Goal: Task Accomplishment & Management: Manage account settings

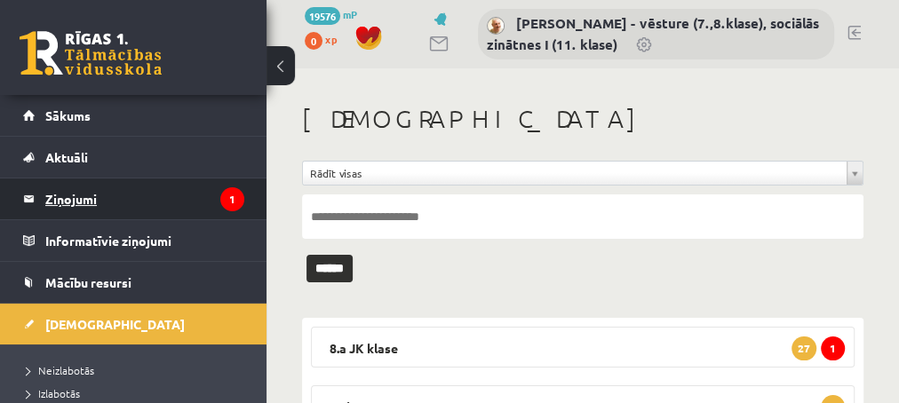
click at [60, 200] on legend "Ziņojumi 1" at bounding box center [144, 199] width 199 height 41
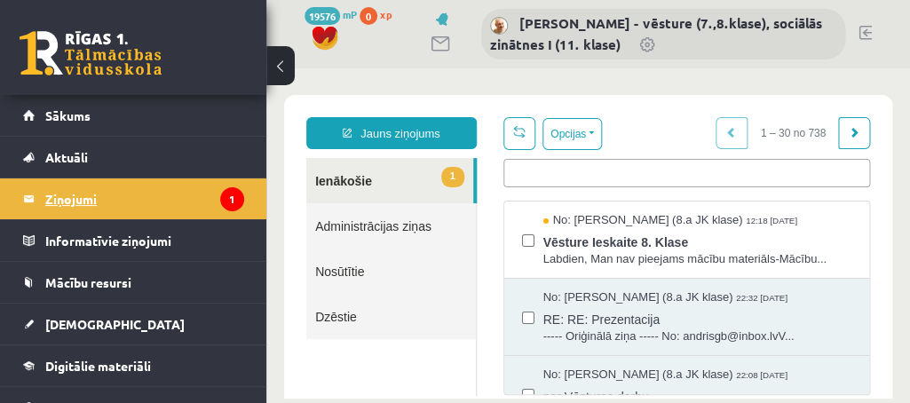
scroll to position [27, 0]
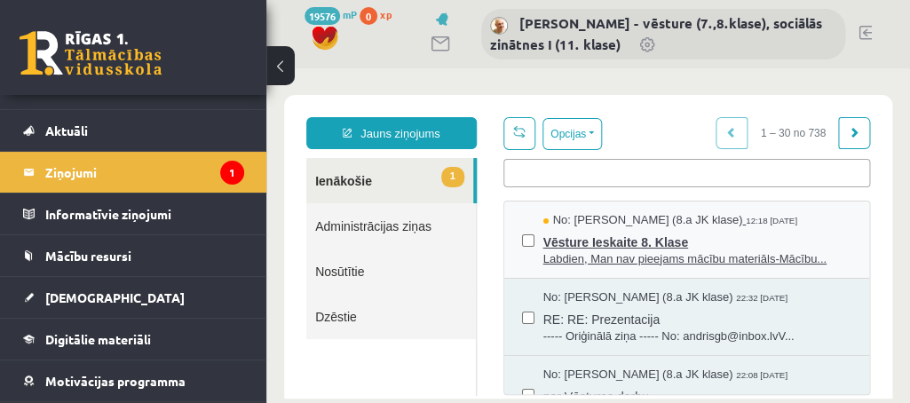
click at [595, 256] on span "Labdien, Man nav pieejams mācību materiāls-Mācību..." at bounding box center [698, 259] width 308 height 17
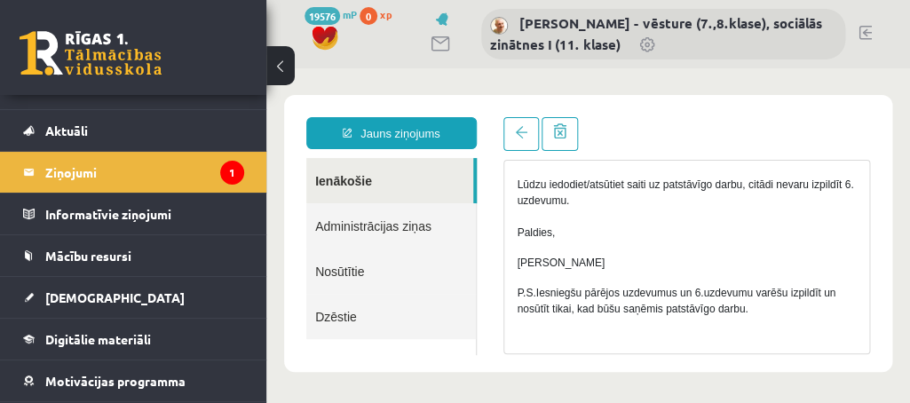
scroll to position [322, 0]
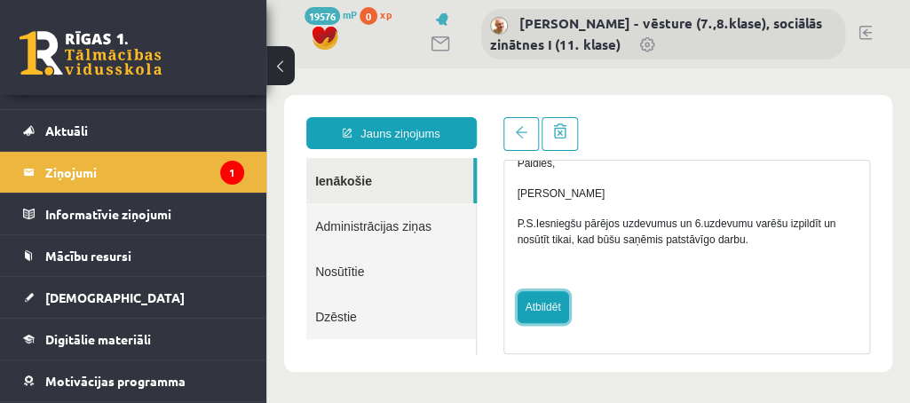
click at [540, 308] on link "Atbildēt" at bounding box center [544, 307] width 52 height 32
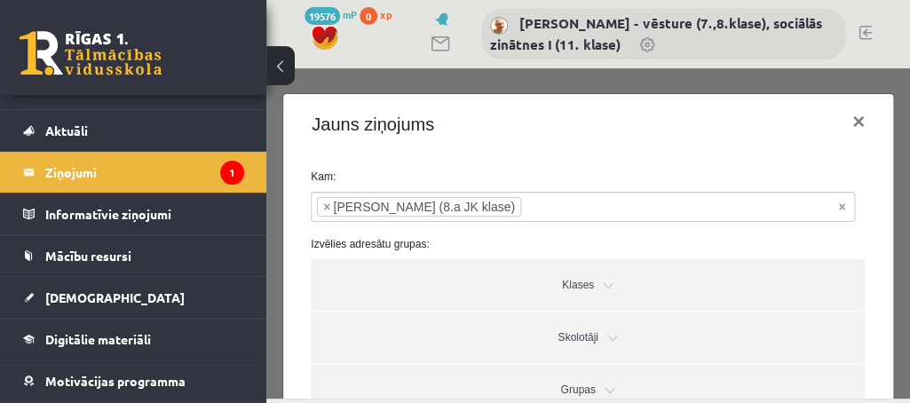
type input "**********"
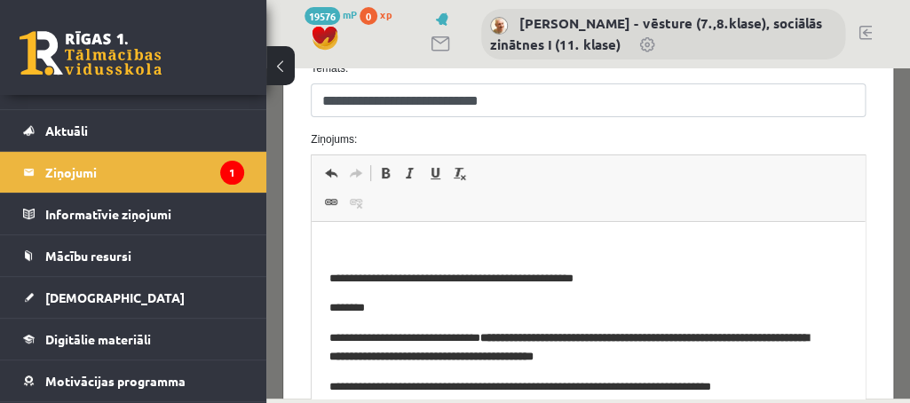
scroll to position [380, 0]
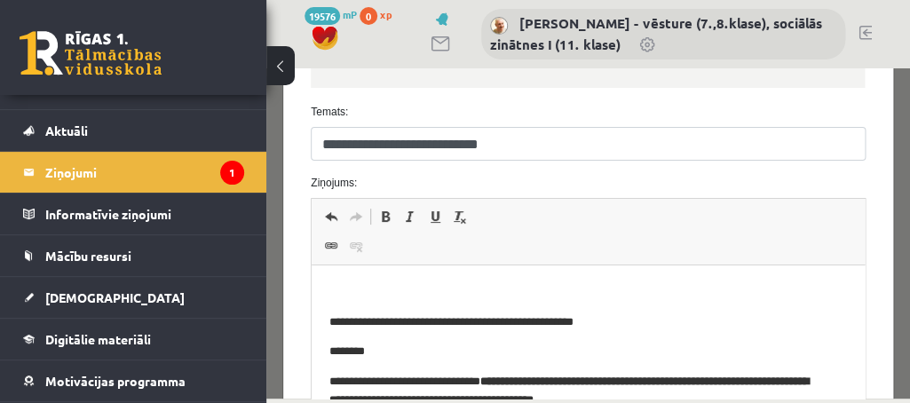
click at [345, 276] on html "**********" at bounding box center [588, 355] width 553 height 178
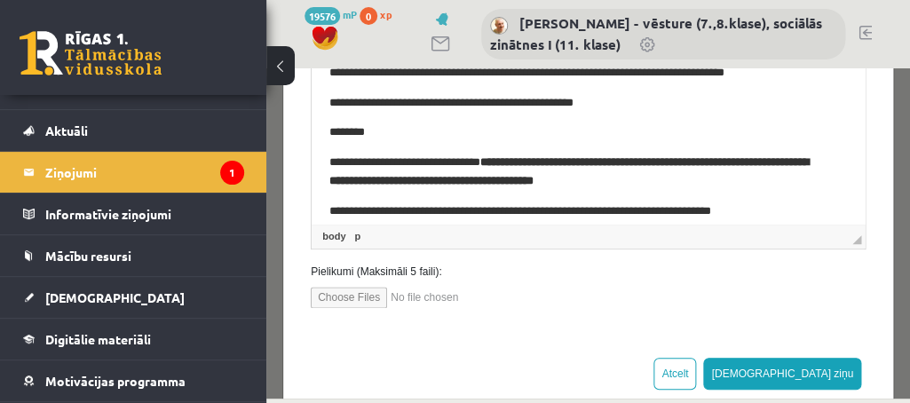
scroll to position [631, 0]
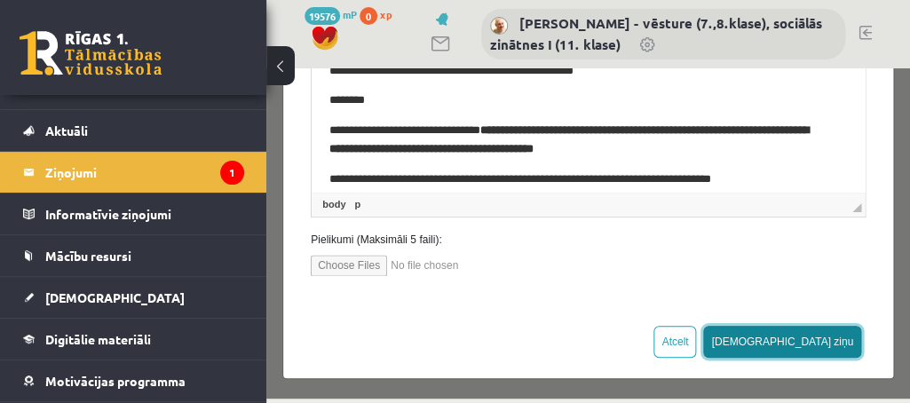
click at [833, 340] on button "Sūtīt ziņu" at bounding box center [782, 342] width 158 height 32
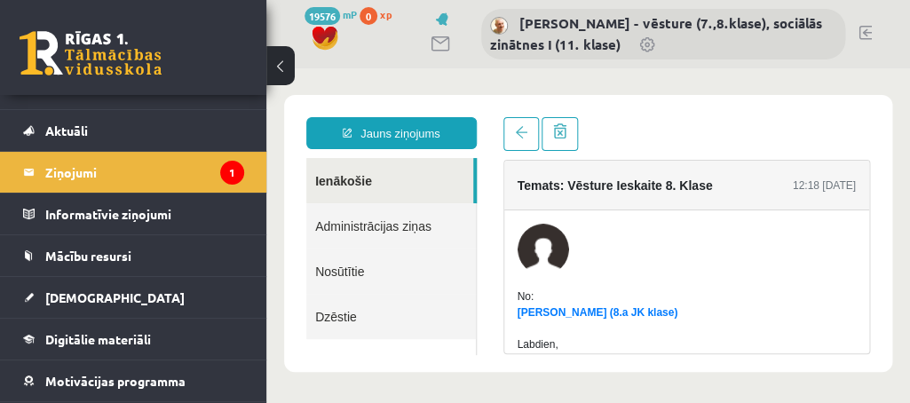
scroll to position [0, 0]
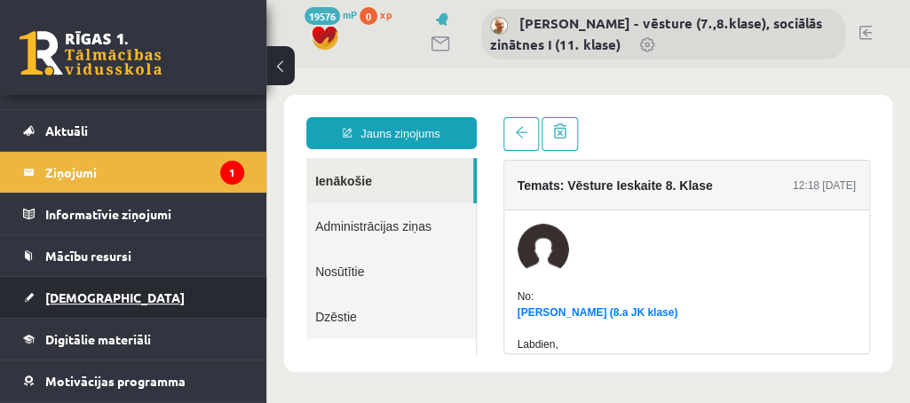
click at [65, 298] on span "[DEMOGRAPHIC_DATA]" at bounding box center [114, 298] width 139 height 16
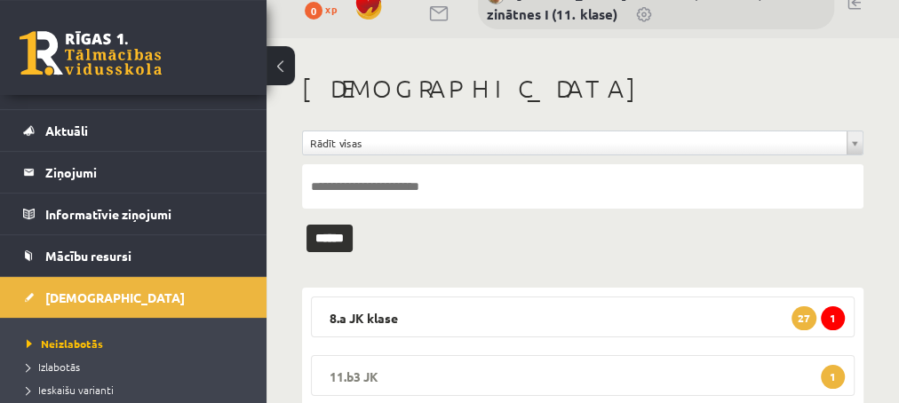
scroll to position [84, 0]
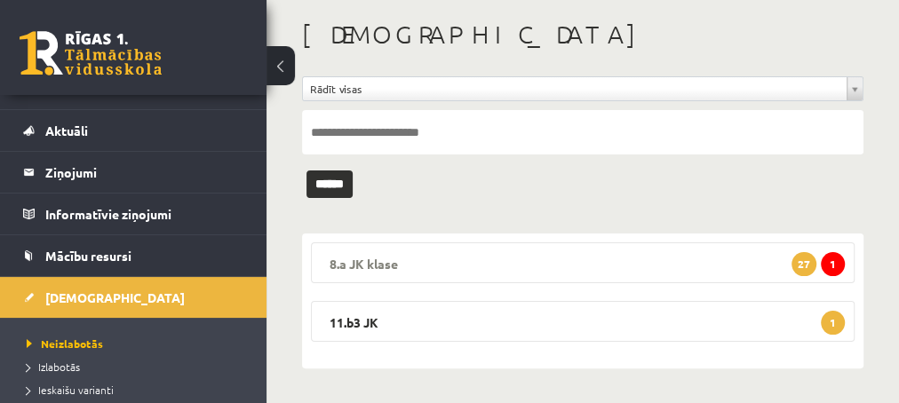
click at [829, 261] on span "1" at bounding box center [833, 264] width 24 height 24
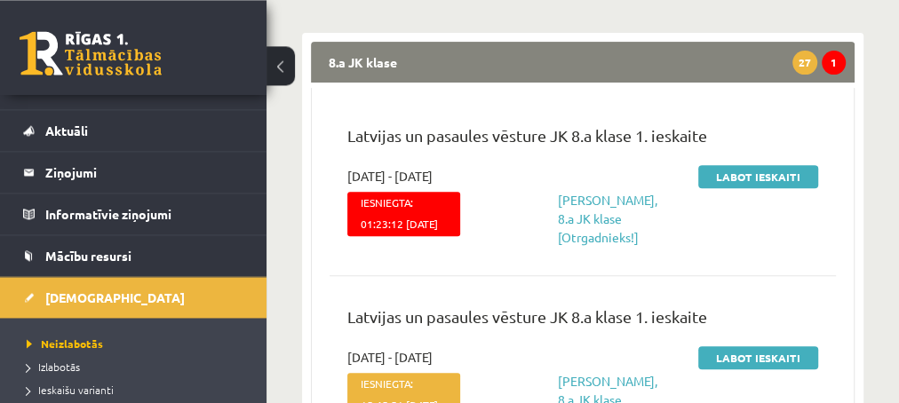
scroll to position [180, 0]
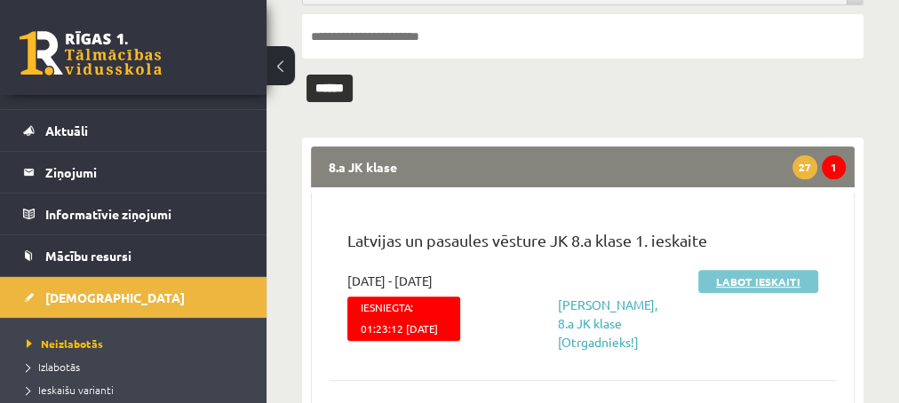
click at [725, 279] on link "Labot ieskaiti" at bounding box center [758, 281] width 120 height 23
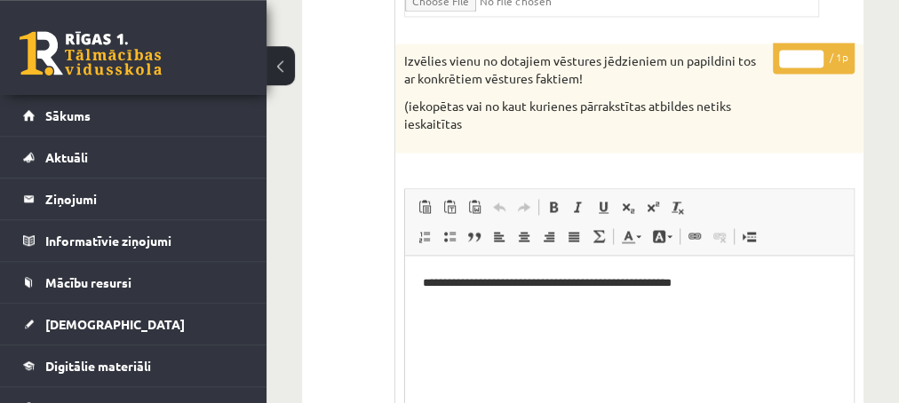
scroll to position [1535, 0]
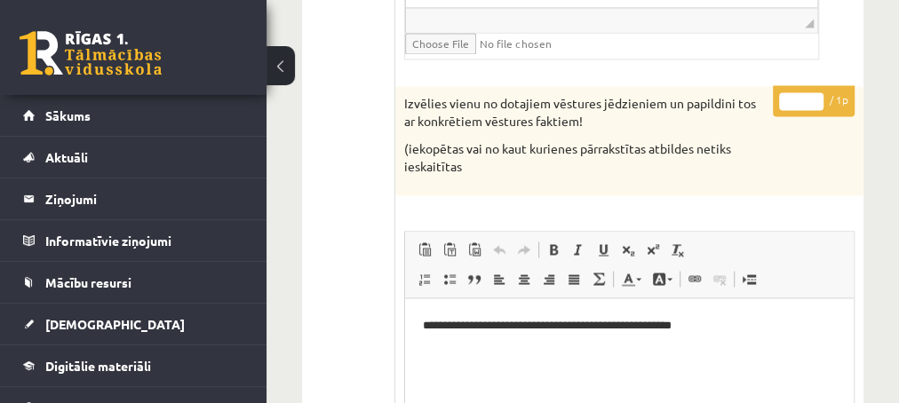
click at [809, 92] on input "*" at bounding box center [801, 101] width 44 height 18
type input "*"
click at [815, 92] on input "*" at bounding box center [801, 101] width 44 height 18
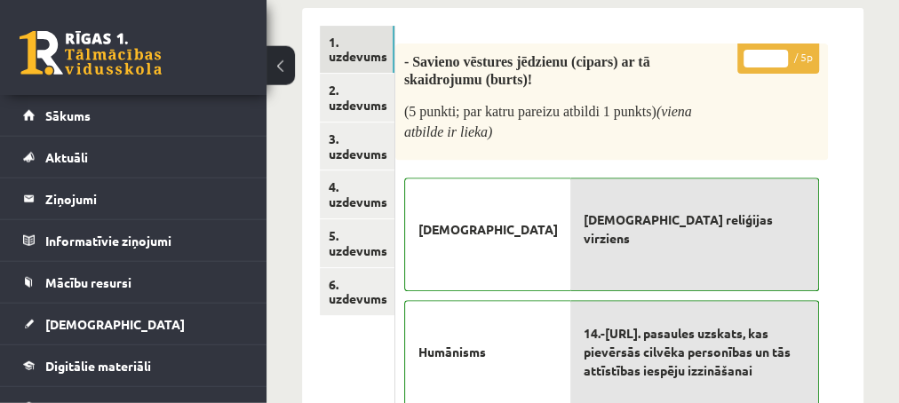
scroll to position [288, 0]
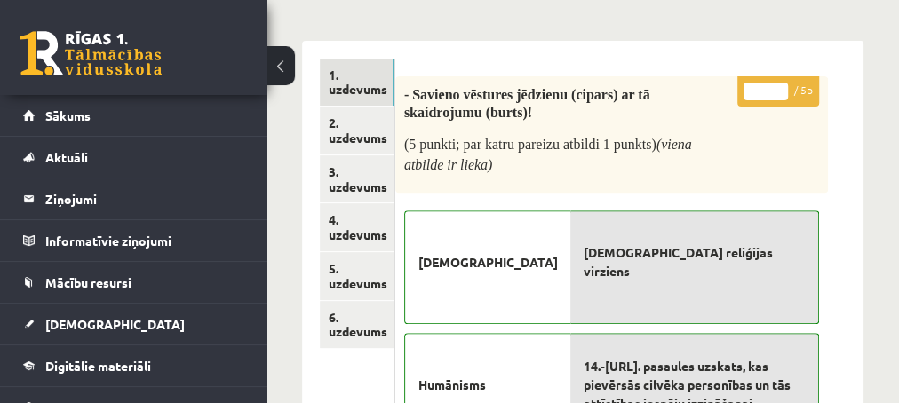
click at [775, 87] on input "*" at bounding box center [765, 92] width 44 height 18
type input "*"
click at [775, 87] on input "*" at bounding box center [765, 92] width 44 height 18
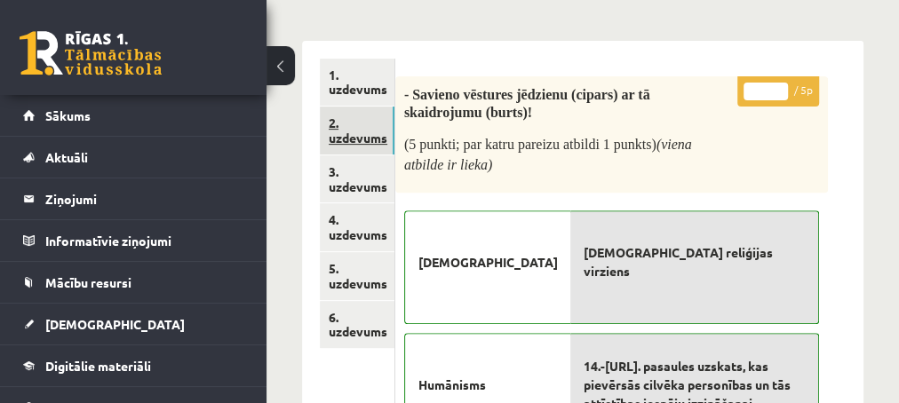
click at [345, 139] on link "2. uzdevums" at bounding box center [357, 131] width 75 height 48
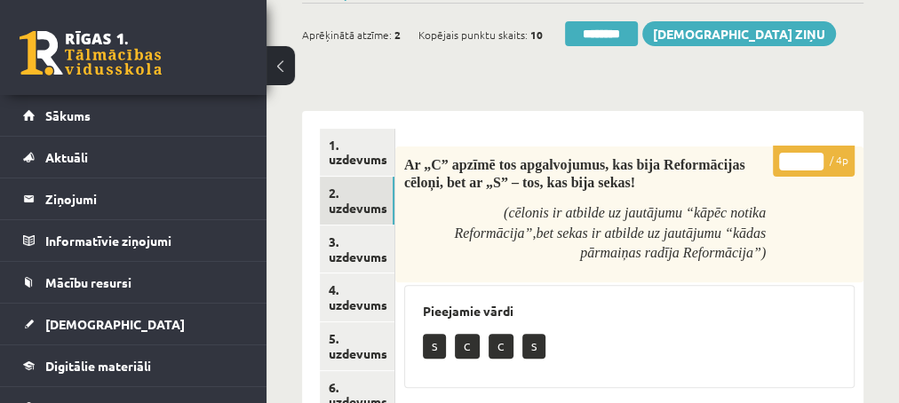
scroll to position [192, 0]
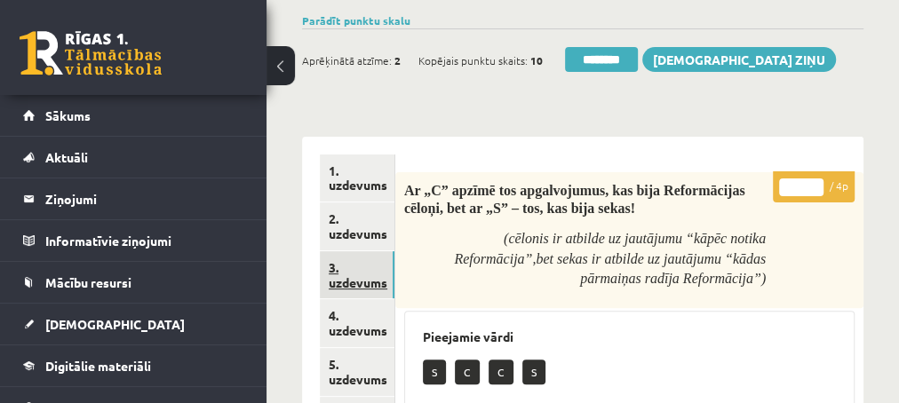
click at [353, 282] on link "3. uzdevums" at bounding box center [357, 275] width 75 height 48
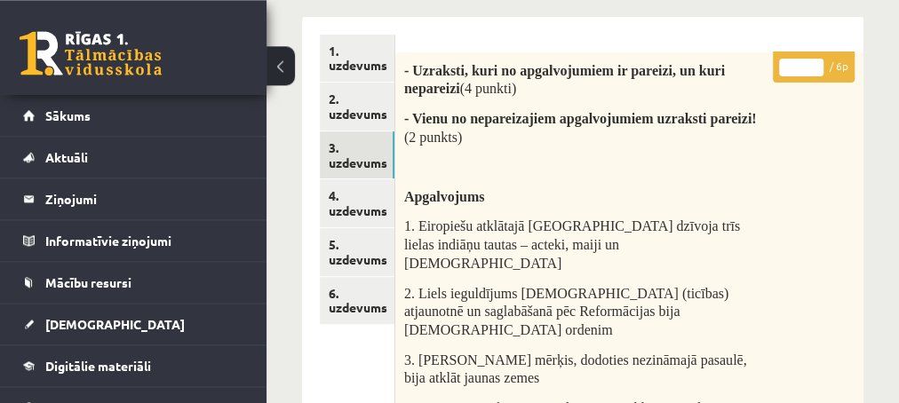
scroll to position [288, 0]
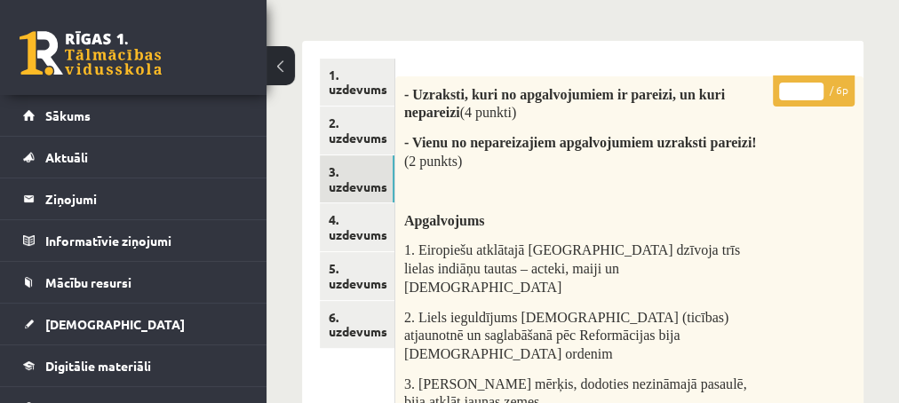
click at [807, 83] on input "*" at bounding box center [801, 92] width 44 height 18
type input "*"
click at [812, 85] on input "*" at bounding box center [801, 92] width 44 height 18
click at [340, 234] on link "4. uzdevums" at bounding box center [357, 227] width 75 height 48
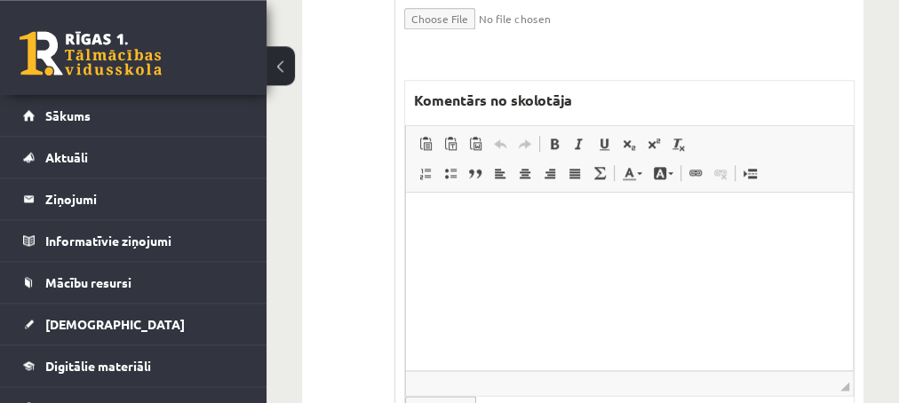
scroll to position [1151, 0]
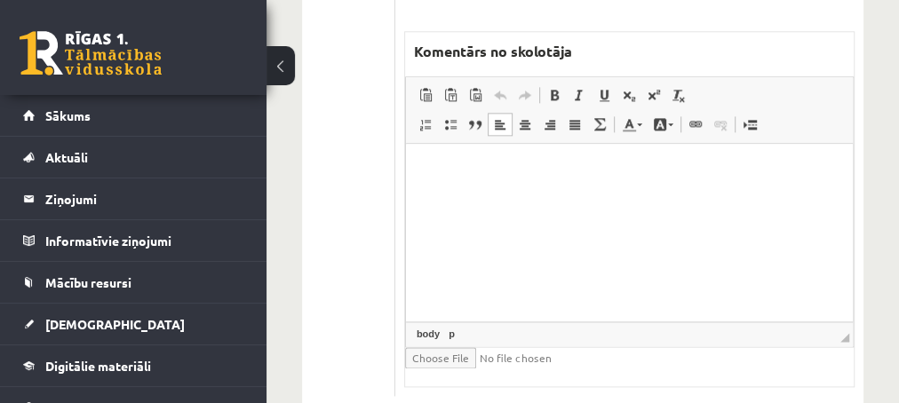
click at [464, 182] on html at bounding box center [628, 232] width 447 height 178
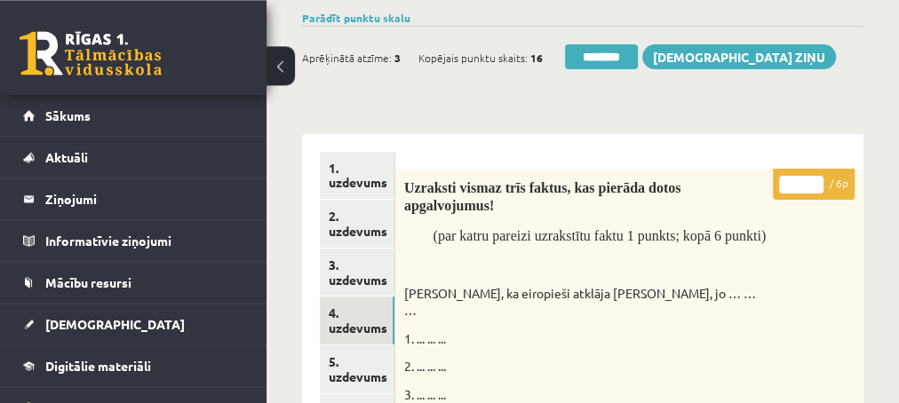
scroll to position [192, 0]
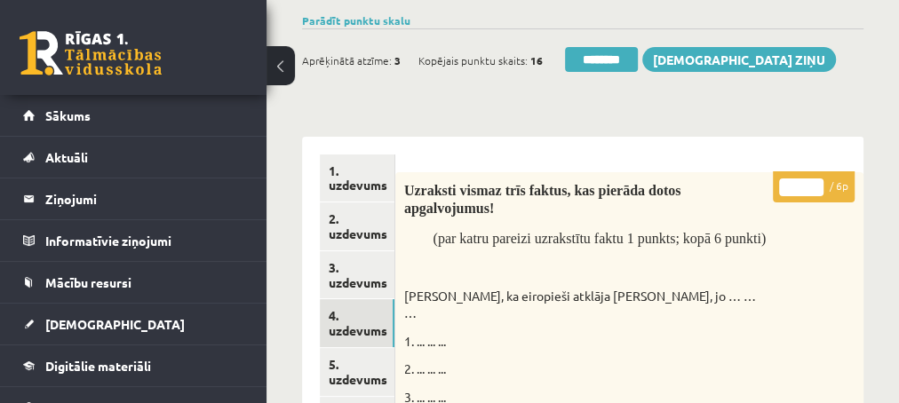
click at [814, 184] on input "*" at bounding box center [801, 188] width 44 height 18
click at [814, 183] on input "*" at bounding box center [801, 188] width 44 height 18
type input "*"
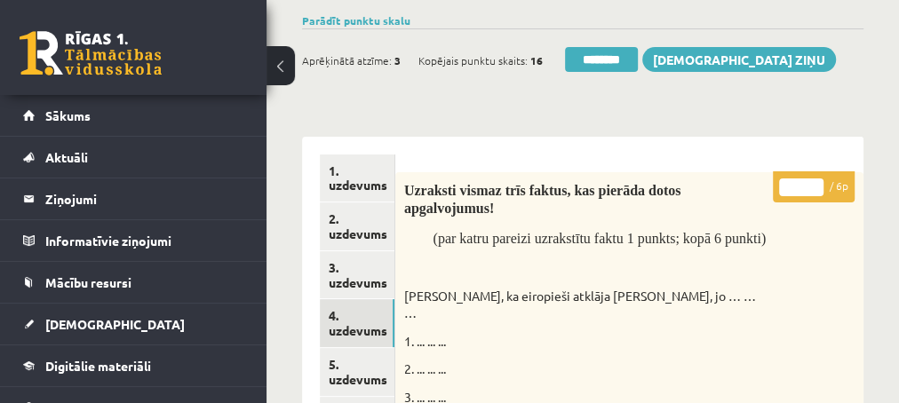
click at [814, 183] on input "*" at bounding box center [801, 188] width 44 height 18
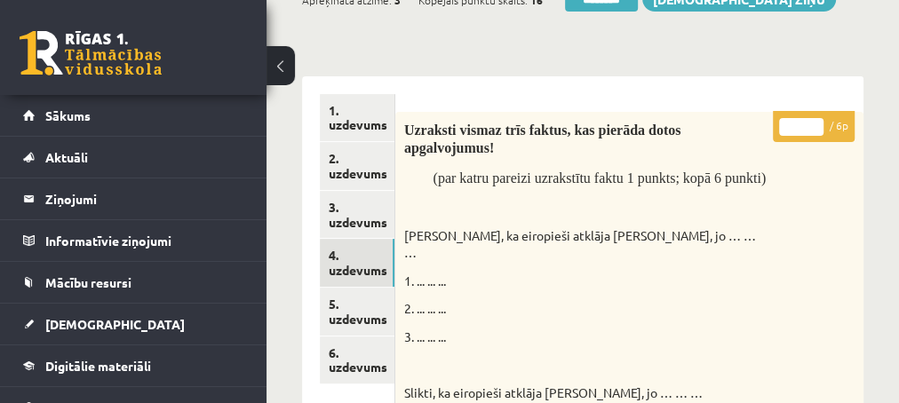
scroll to position [288, 0]
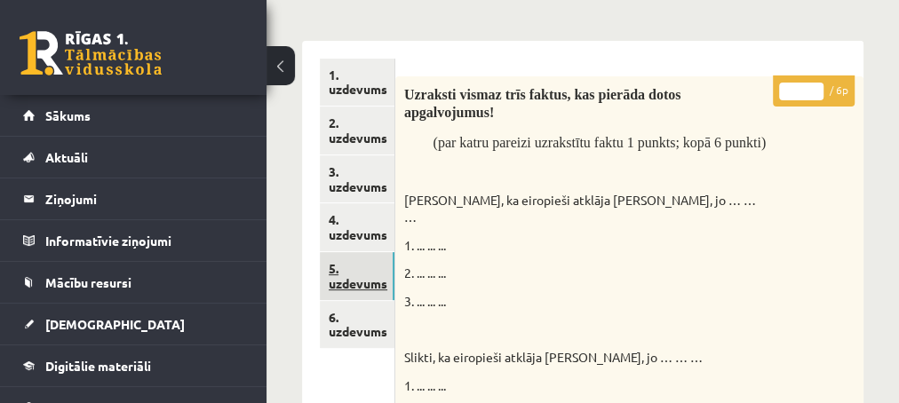
click at [359, 277] on link "5. uzdevums" at bounding box center [357, 276] width 75 height 48
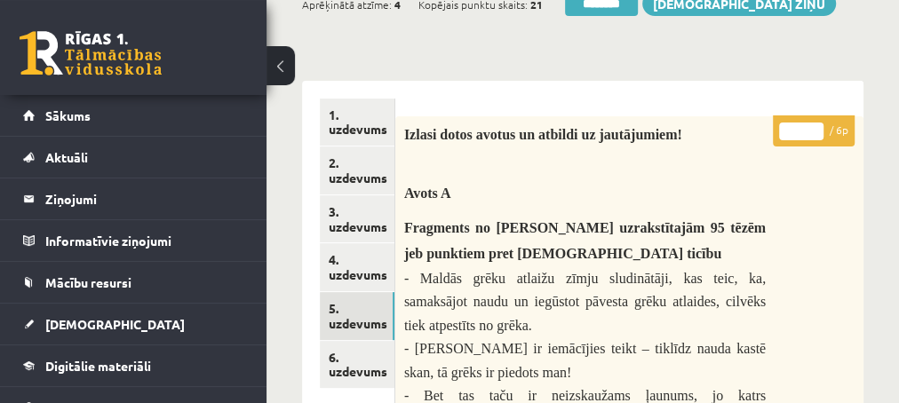
scroll to position [192, 0]
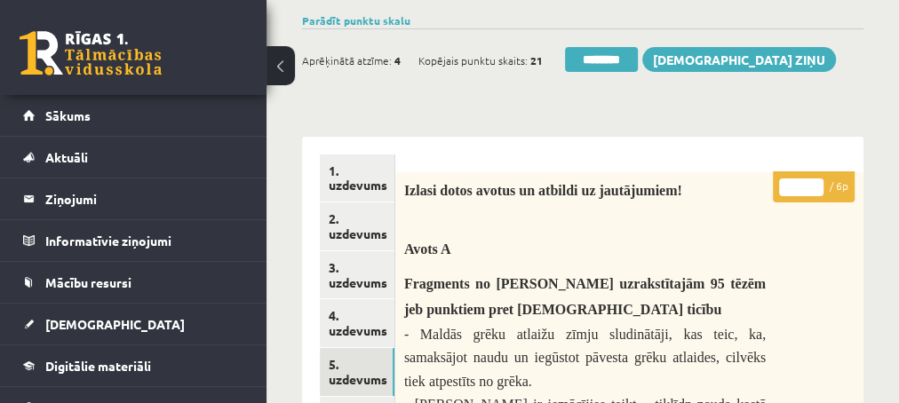
type input "*"
click at [814, 181] on input "*" at bounding box center [801, 188] width 44 height 18
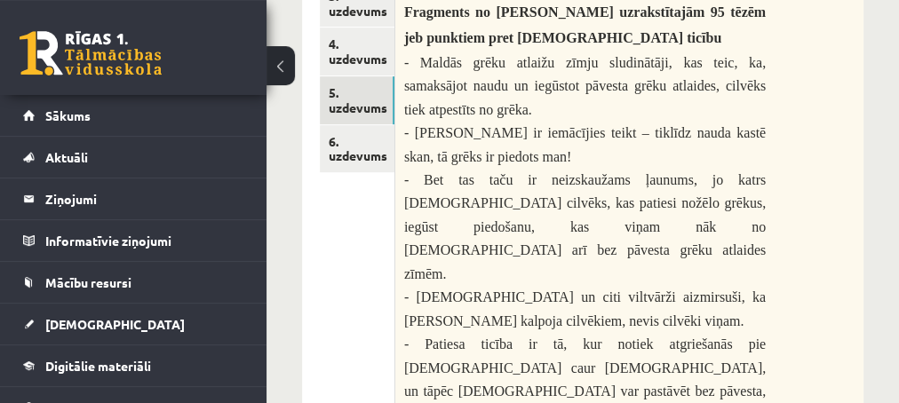
scroll to position [480, 0]
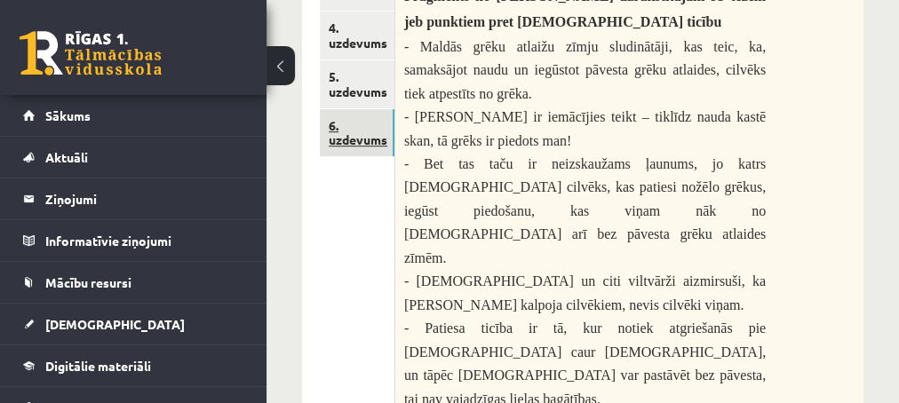
click at [361, 141] on link "6. uzdevums" at bounding box center [357, 133] width 75 height 48
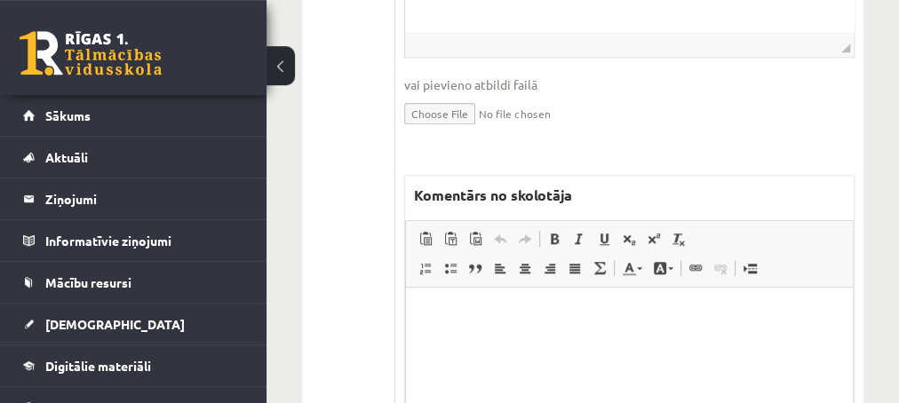
scroll to position [949, 0]
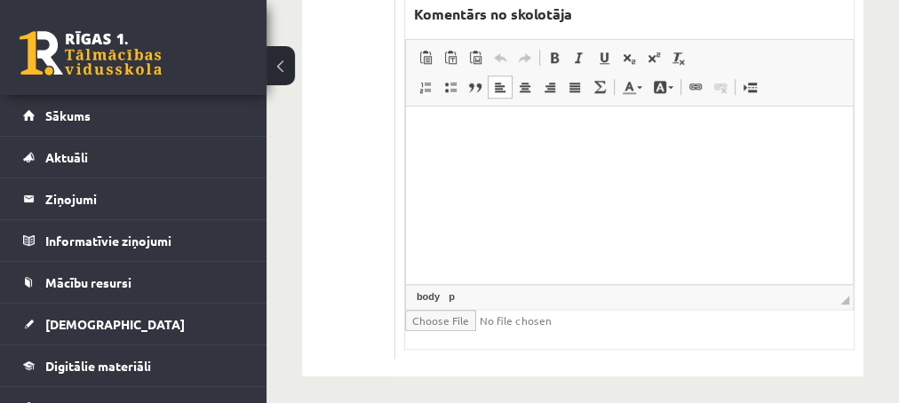
click at [468, 139] on p "Editor, wiswyg-editor-47024753698520-1757930543-815" at bounding box center [628, 133] width 411 height 19
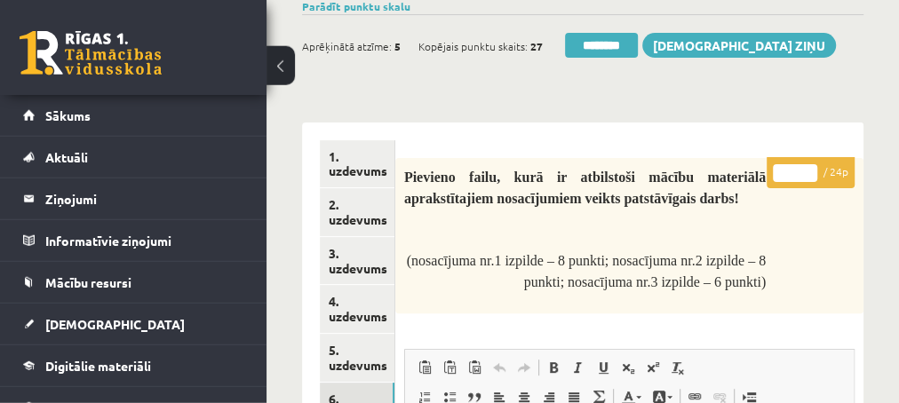
scroll to position [182, 0]
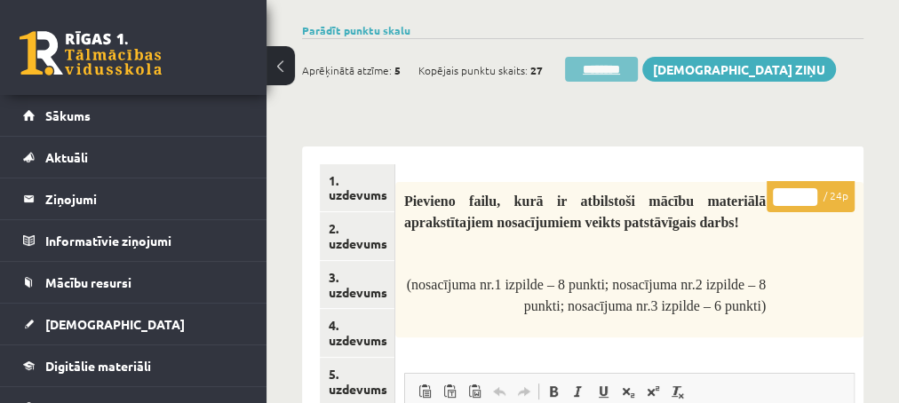
click at [604, 66] on input "********" at bounding box center [601, 69] width 73 height 25
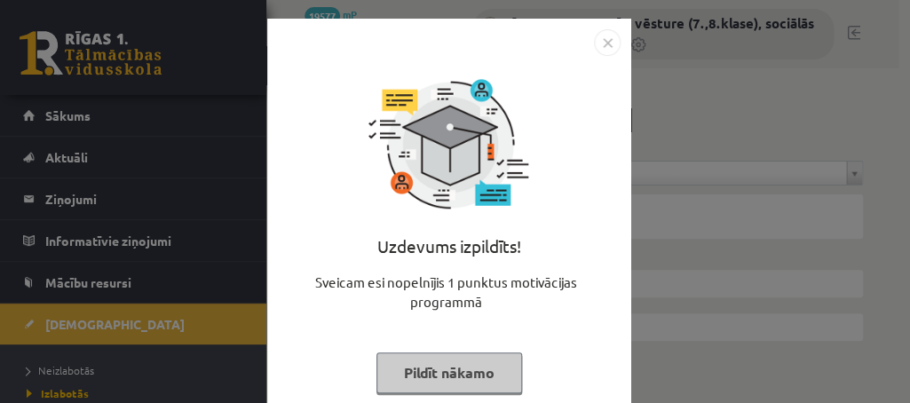
click at [408, 372] on button "Pildīt nākamo" at bounding box center [450, 373] width 146 height 41
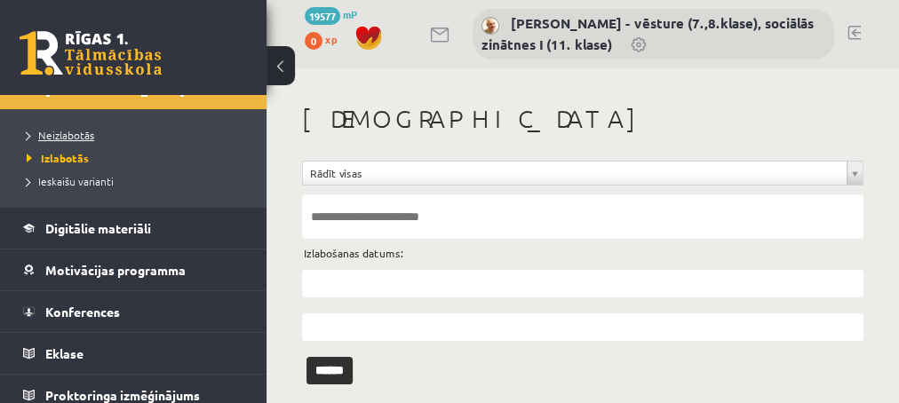
scroll to position [246, 0]
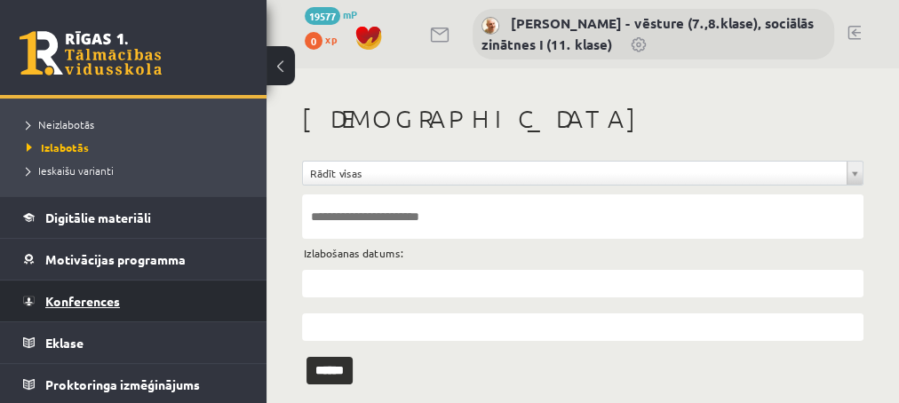
click at [82, 295] on span "Konferences" at bounding box center [82, 301] width 75 height 16
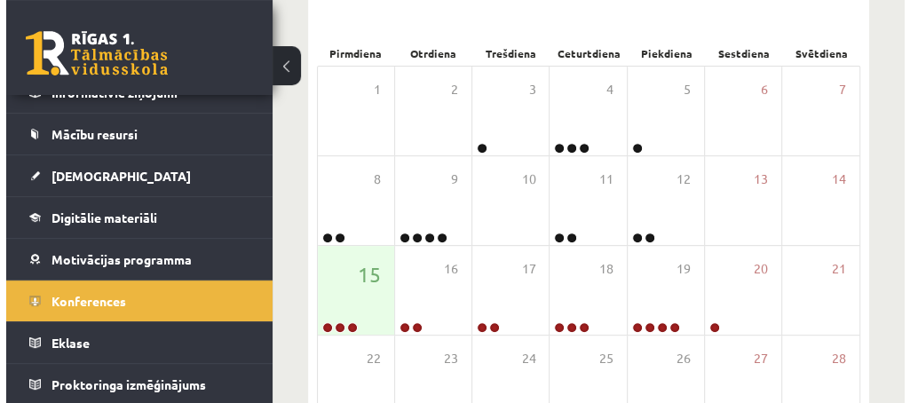
scroll to position [384, 0]
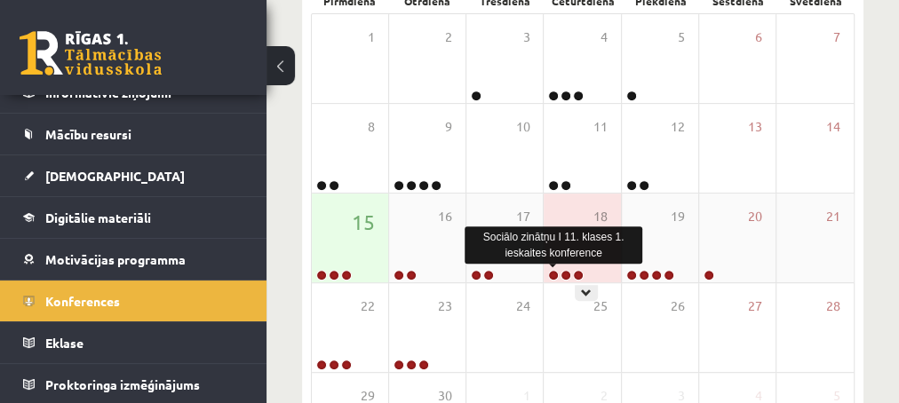
click at [552, 274] on link at bounding box center [553, 275] width 11 height 11
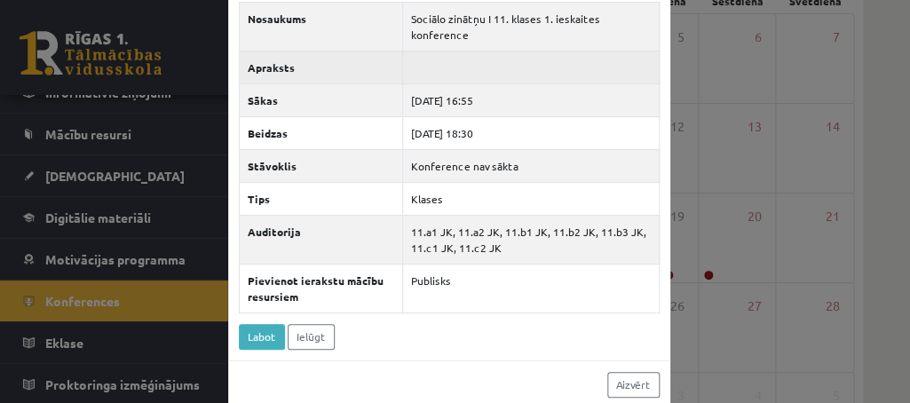
scroll to position [93, 0]
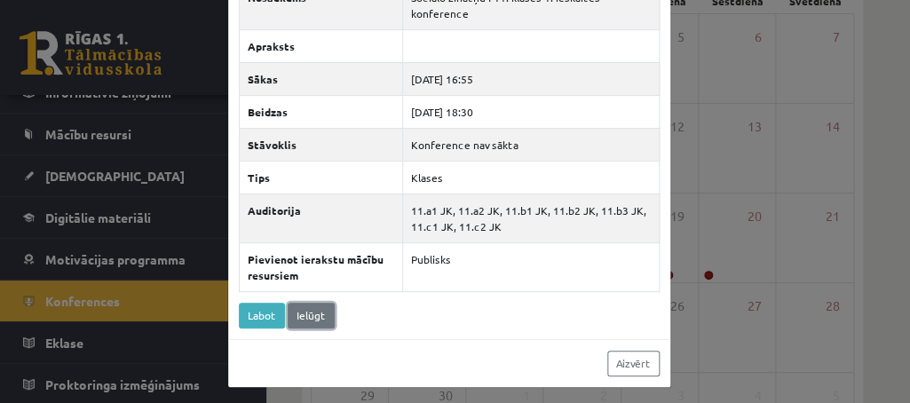
click at [301, 311] on link "Ielūgt" at bounding box center [311, 316] width 47 height 26
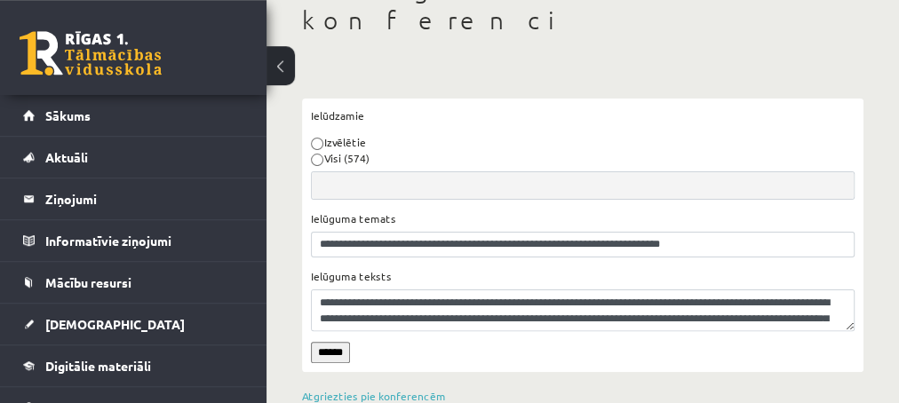
scroll to position [133, 0]
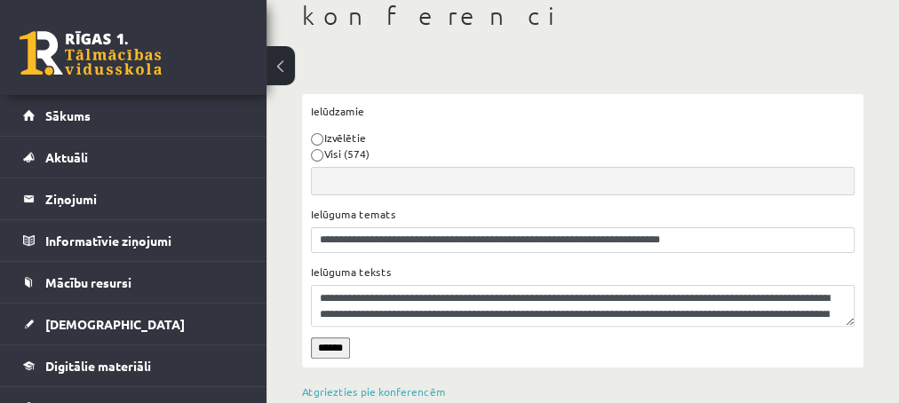
click at [326, 337] on input "******" at bounding box center [330, 347] width 39 height 21
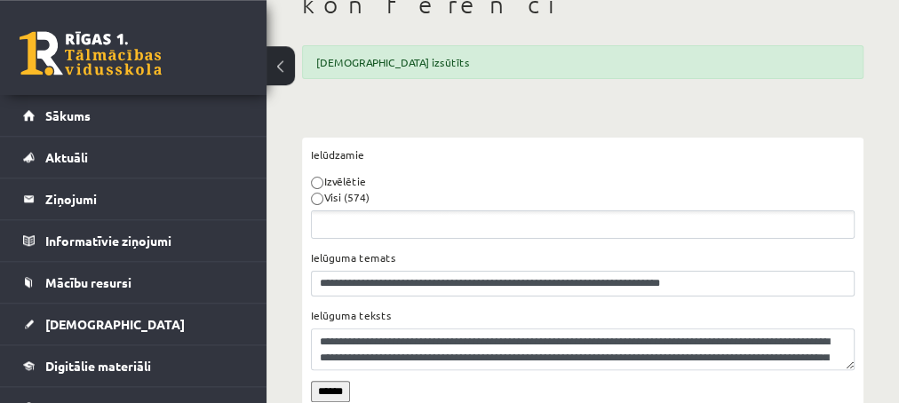
scroll to position [188, 0]
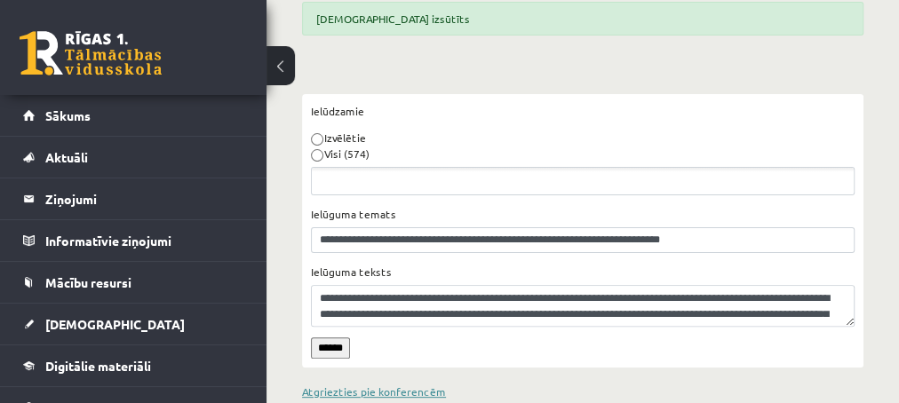
click at [372, 385] on link "Atgriezties pie konferencēm" at bounding box center [374, 392] width 144 height 14
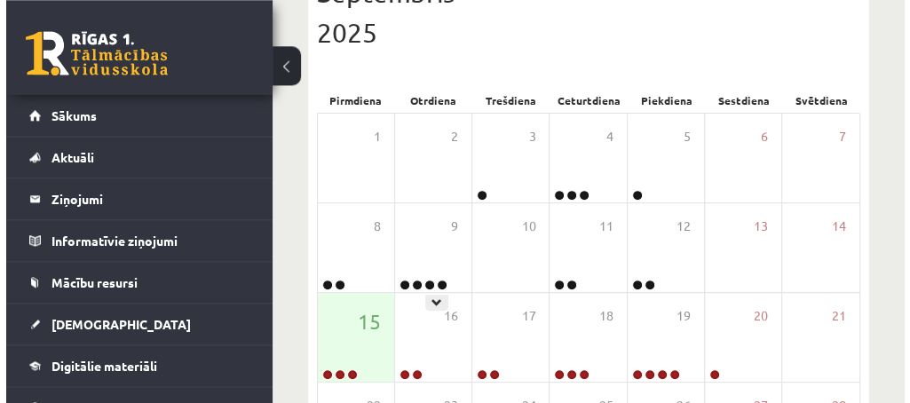
scroll to position [288, 0]
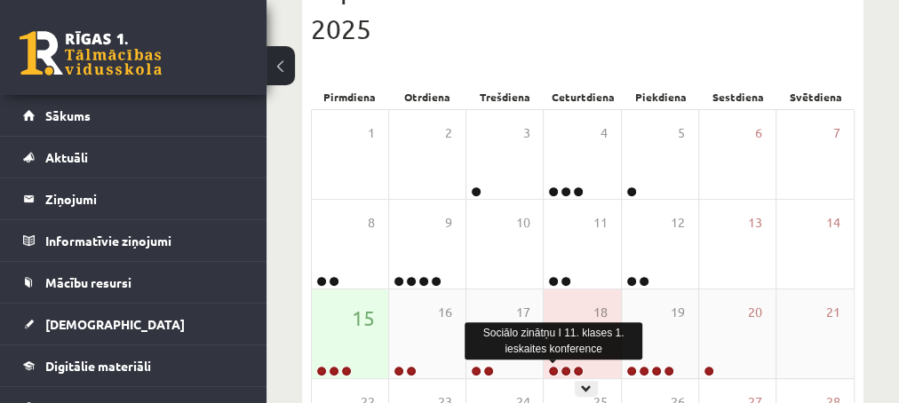
click at [556, 369] on link at bounding box center [553, 371] width 11 height 11
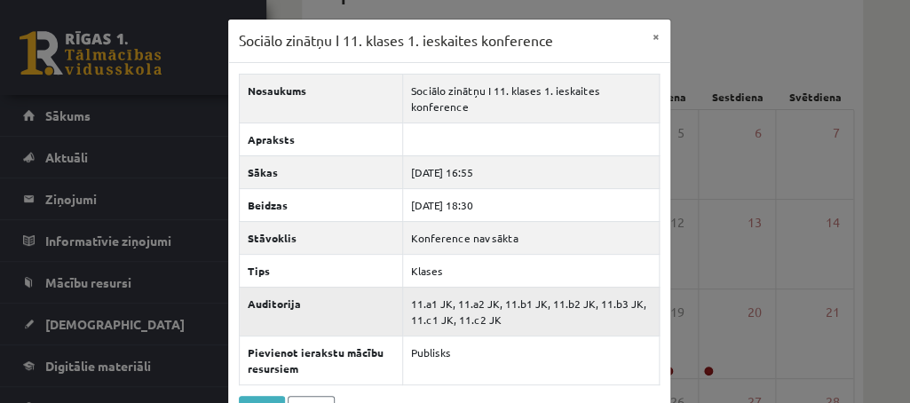
scroll to position [72, 0]
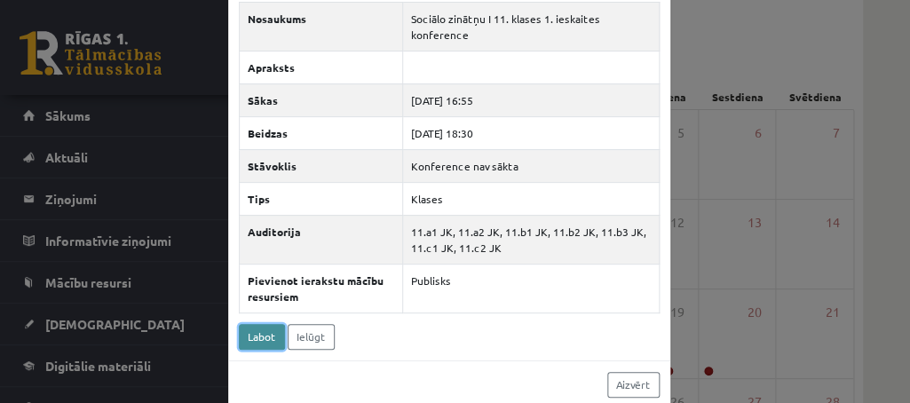
click at [252, 335] on link "Labot" at bounding box center [262, 337] width 46 height 26
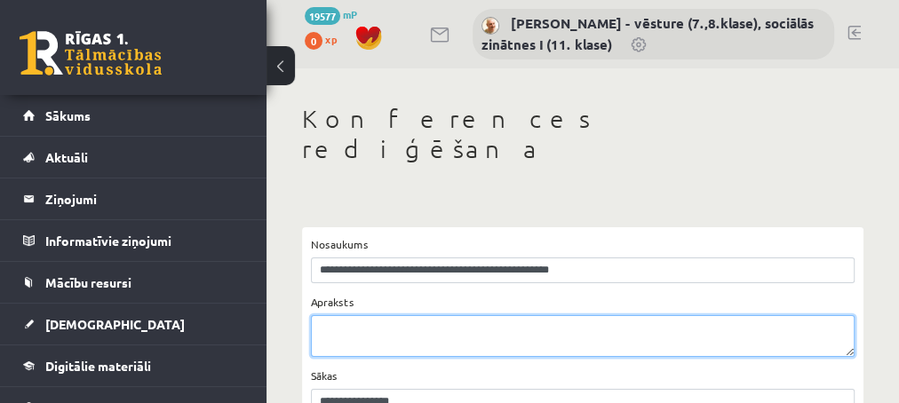
click at [329, 315] on textarea "Apraksts" at bounding box center [583, 336] width 544 height 42
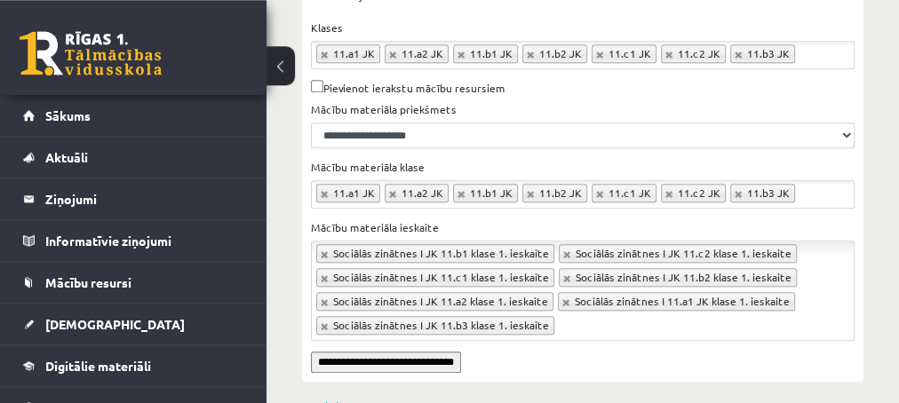
scroll to position [593, 0]
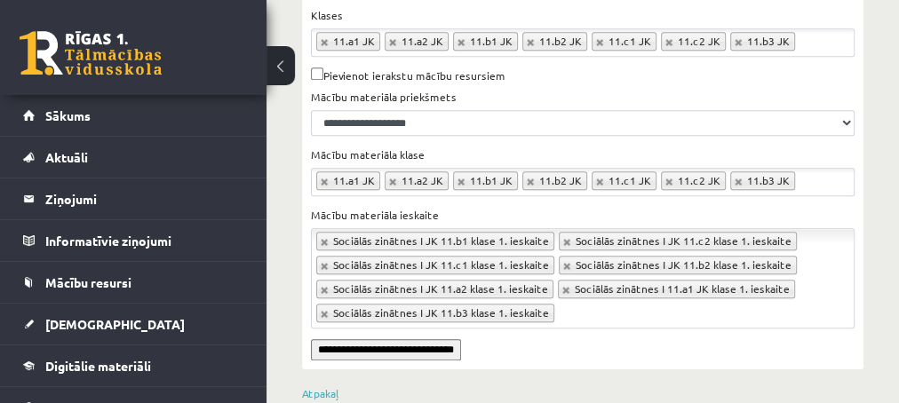
type textarea "**********"
click at [369, 339] on input "**********" at bounding box center [386, 349] width 150 height 21
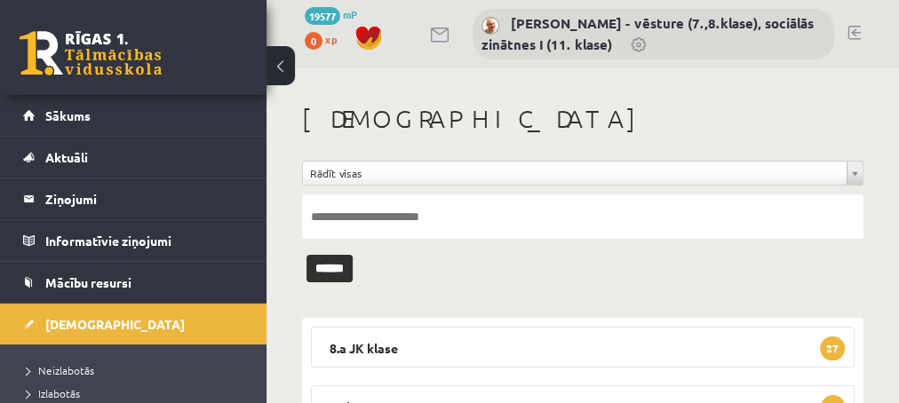
scroll to position [84, 0]
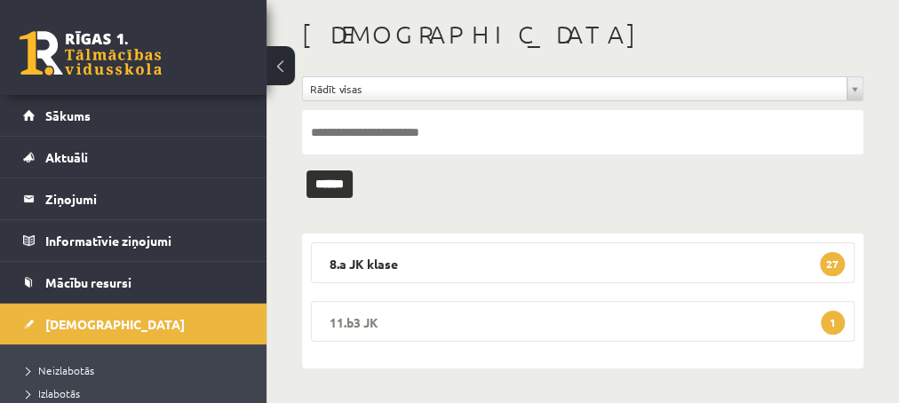
click at [833, 322] on span "1" at bounding box center [833, 323] width 24 height 24
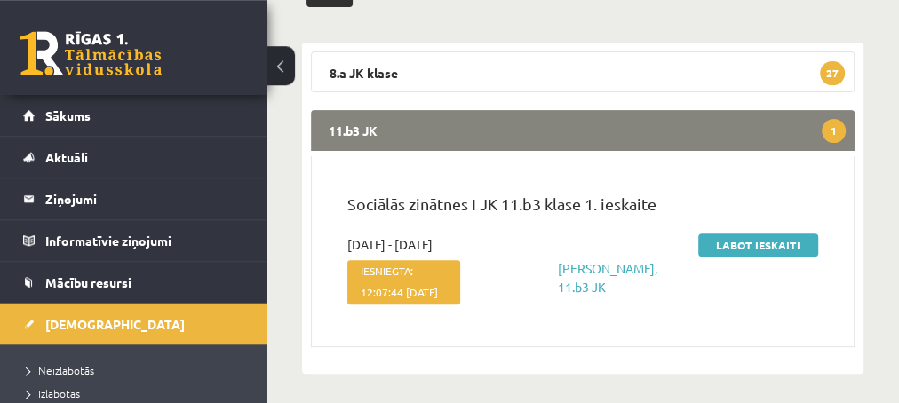
scroll to position [276, 0]
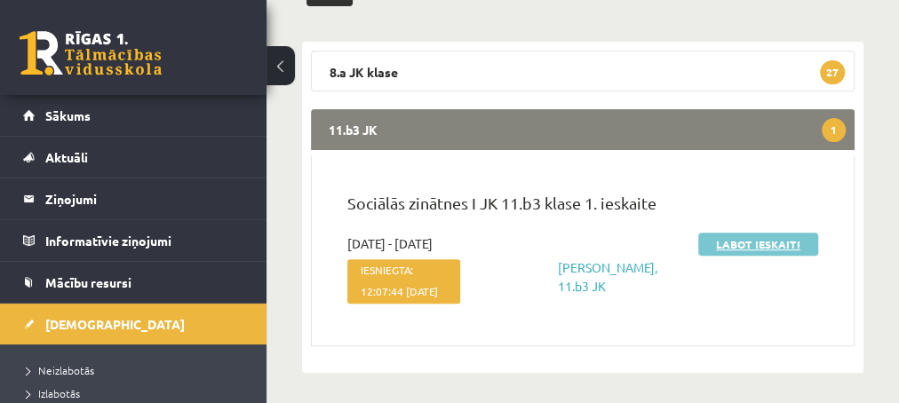
click at [727, 236] on link "Labot ieskaiti" at bounding box center [758, 244] width 120 height 23
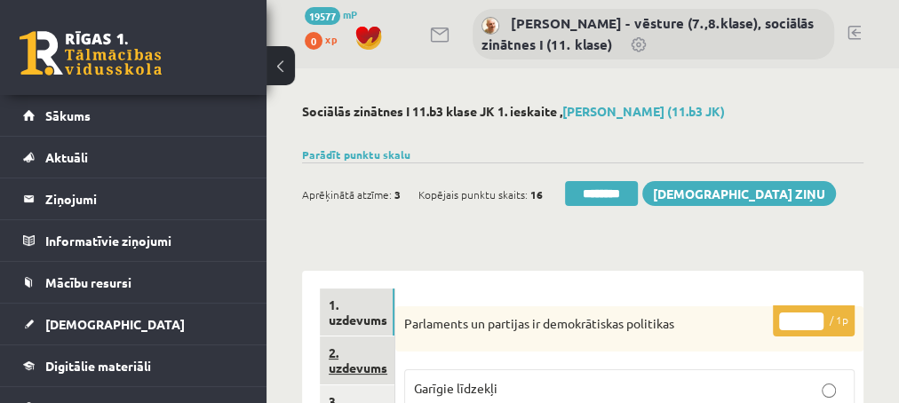
click at [355, 369] on link "2. uzdevums" at bounding box center [357, 361] width 75 height 48
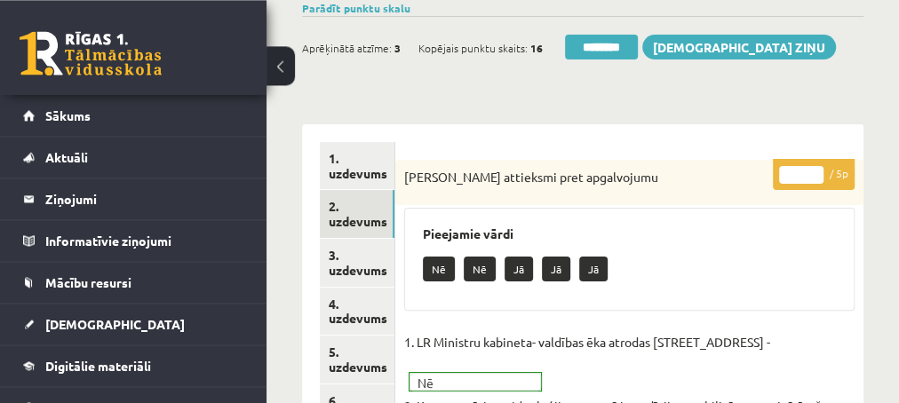
scroll to position [192, 0]
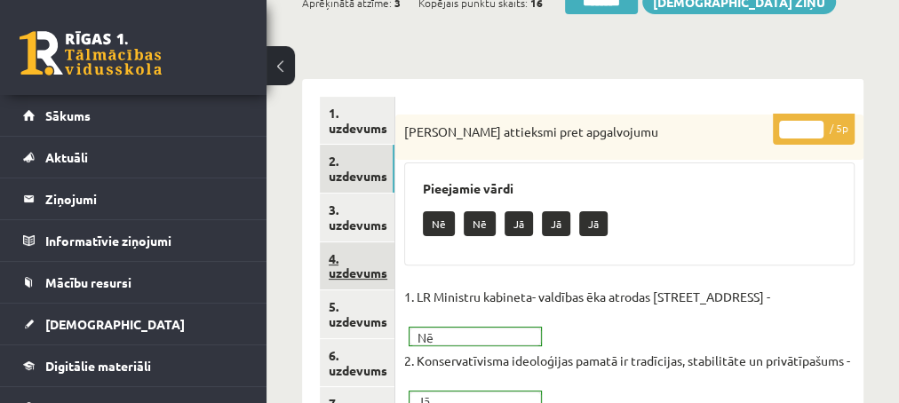
click at [359, 274] on link "4. uzdevums" at bounding box center [357, 266] width 75 height 48
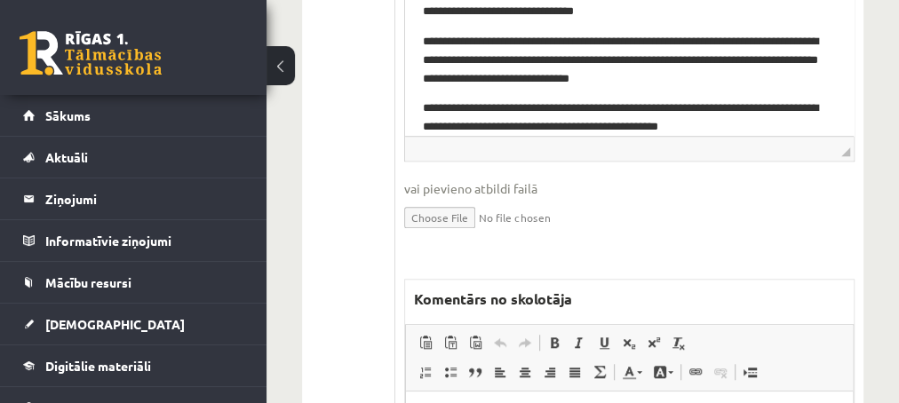
scroll to position [767, 0]
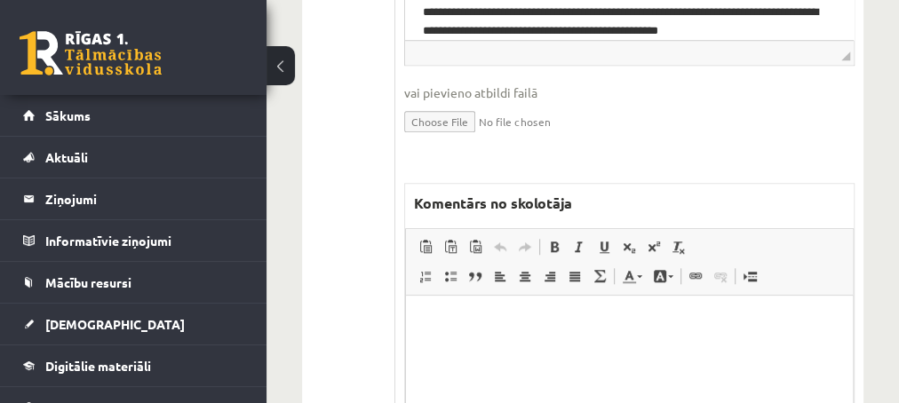
click at [489, 336] on html at bounding box center [628, 384] width 447 height 178
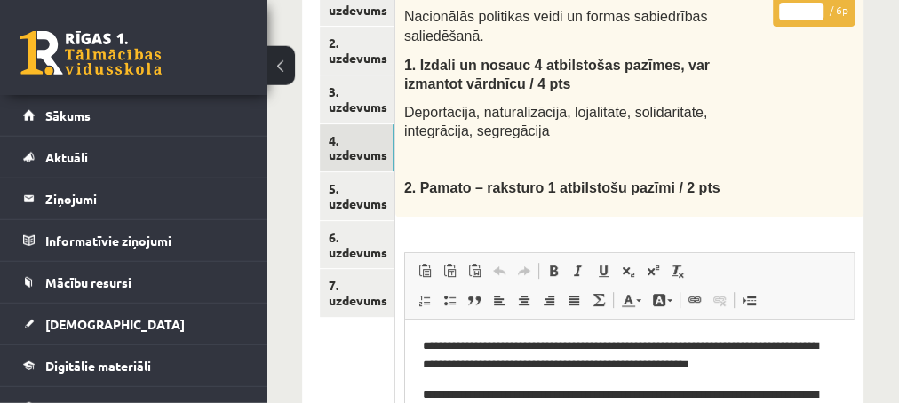
scroll to position [288, 0]
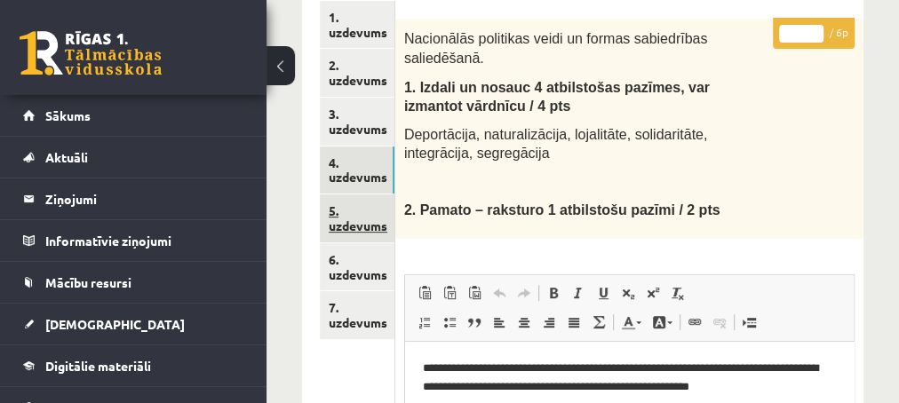
click at [351, 225] on link "5. uzdevums" at bounding box center [357, 219] width 75 height 48
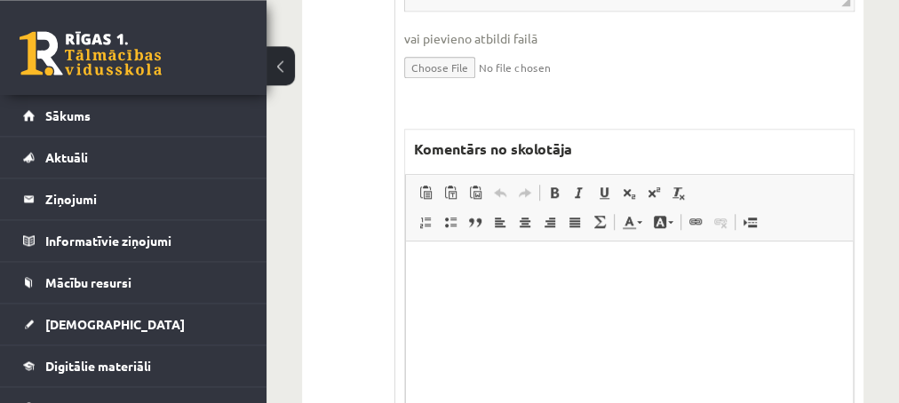
scroll to position [952, 0]
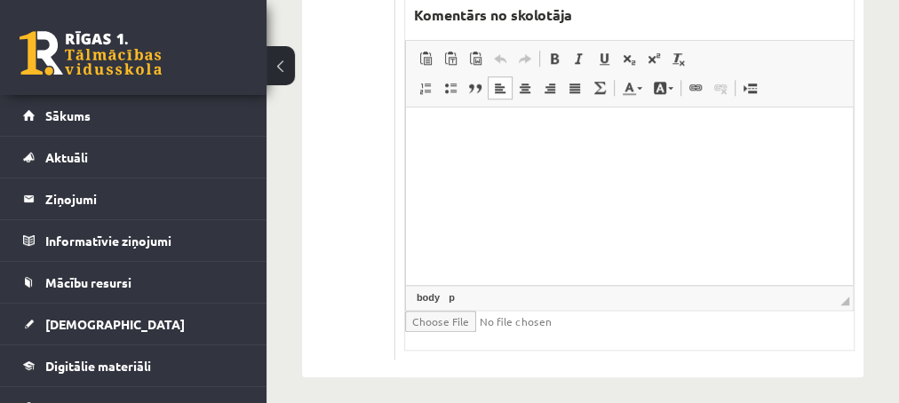
click at [463, 153] on html at bounding box center [628, 196] width 447 height 178
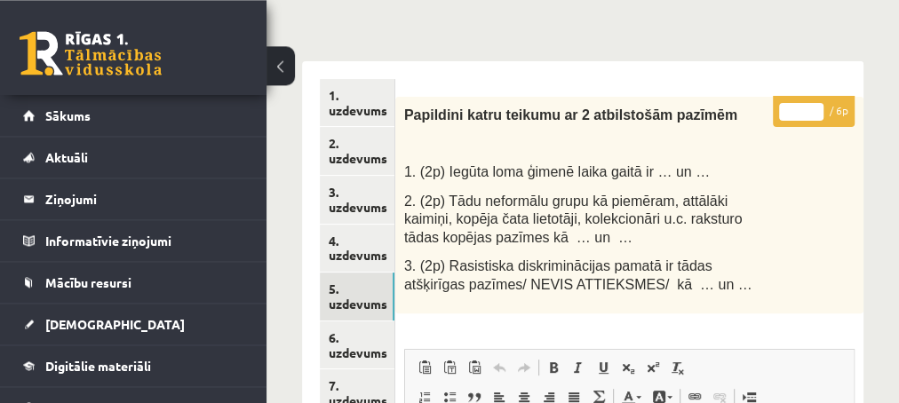
scroll to position [185, 0]
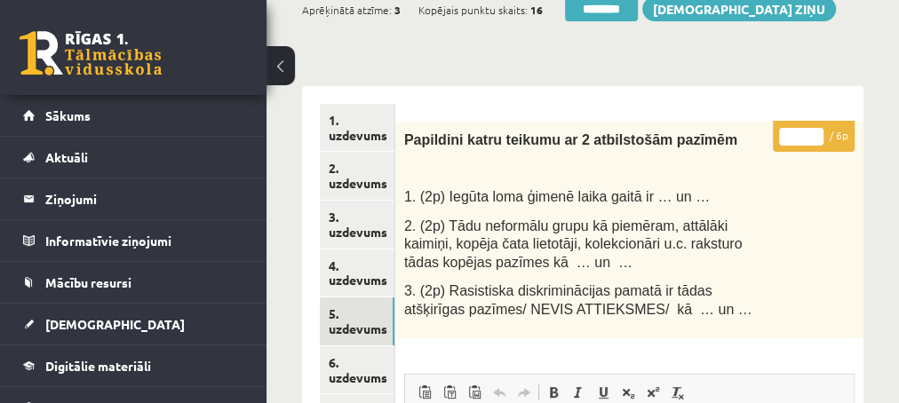
click at [817, 131] on input "*" at bounding box center [801, 137] width 44 height 18
type input "*"
click at [817, 131] on input "*" at bounding box center [801, 137] width 44 height 18
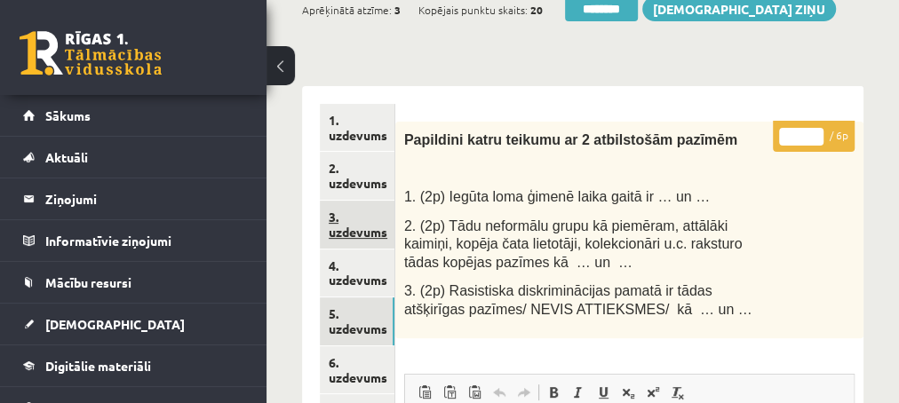
scroll to position [281, 0]
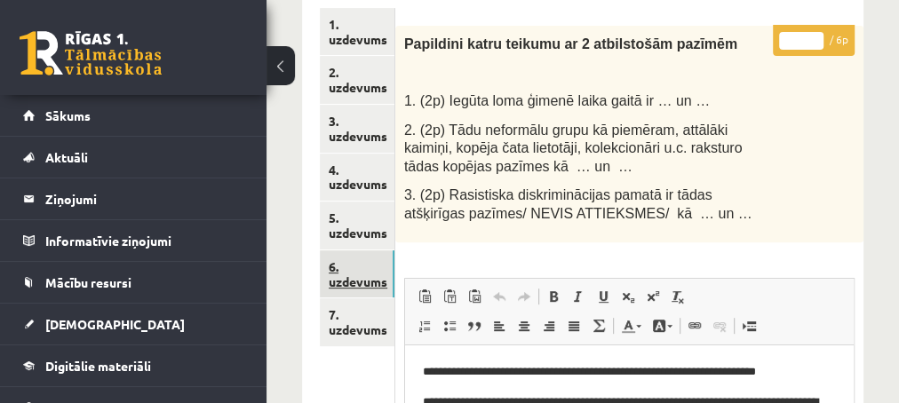
click at [351, 279] on link "6. uzdevums" at bounding box center [357, 274] width 75 height 48
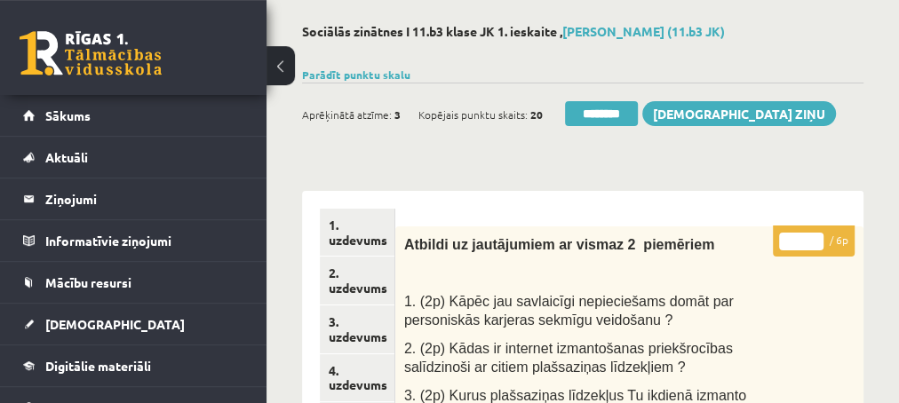
scroll to position [0, 0]
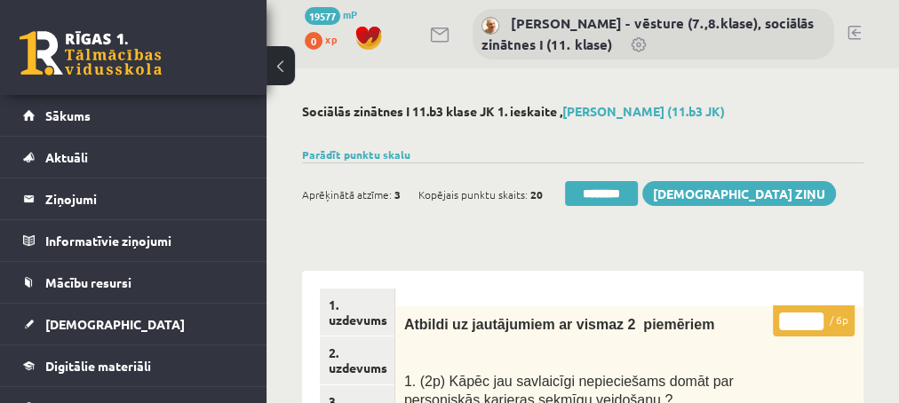
type input "*"
click at [818, 318] on input "*" at bounding box center [801, 322] width 44 height 18
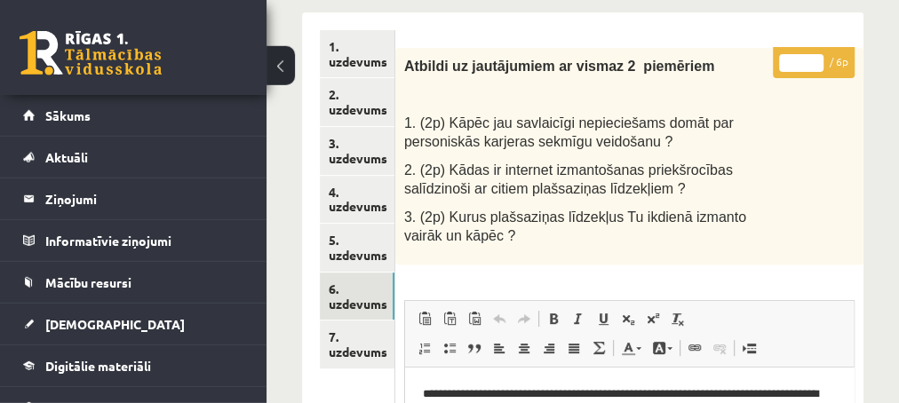
scroll to position [288, 0]
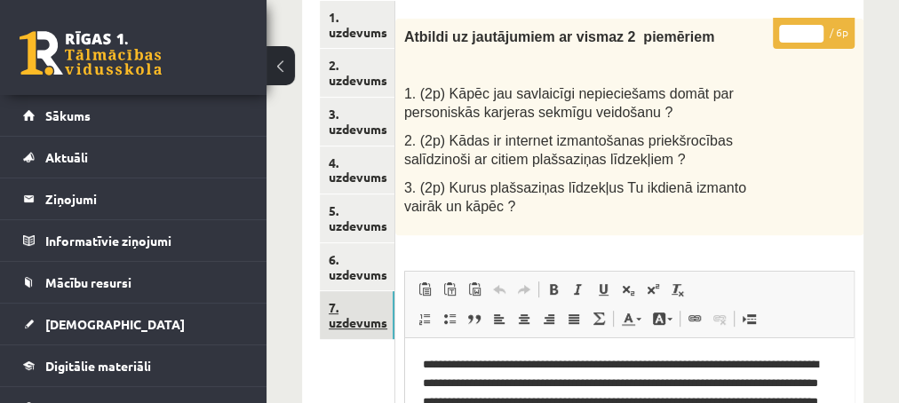
click at [353, 325] on link "7. uzdevums" at bounding box center [357, 315] width 75 height 48
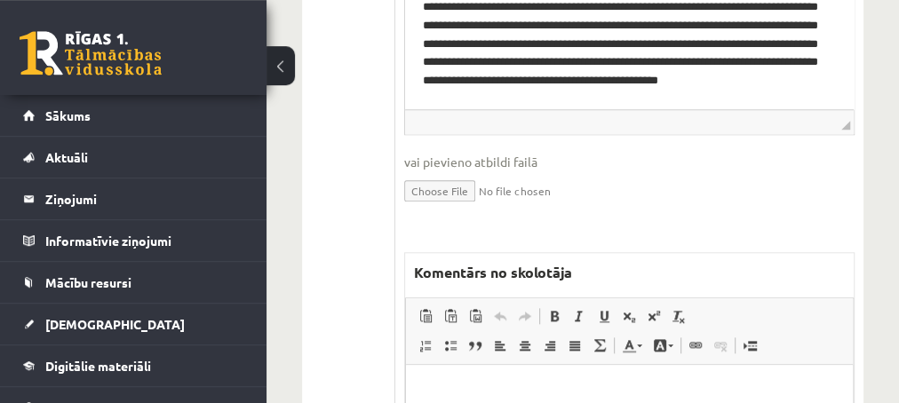
scroll to position [959, 0]
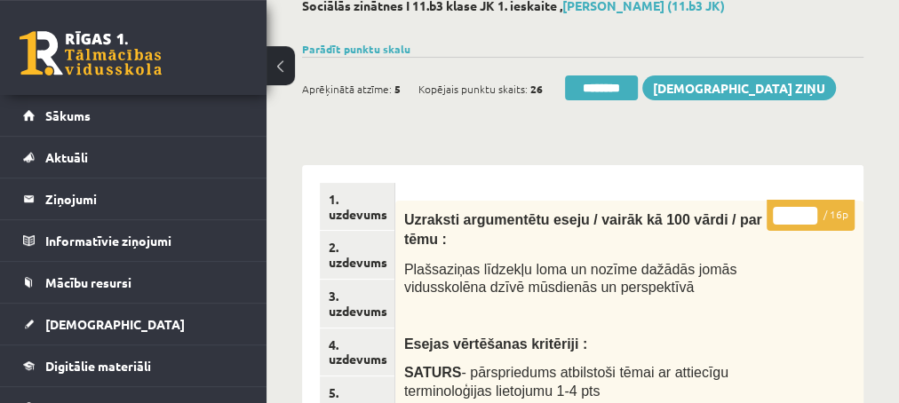
scroll to position [96, 0]
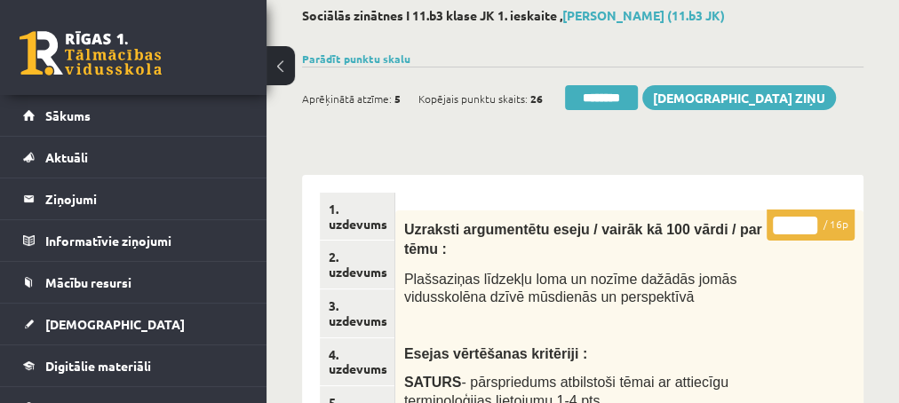
click at [809, 220] on input "*" at bounding box center [795, 226] width 44 height 18
click at [809, 220] on input "**" at bounding box center [795, 226] width 44 height 18
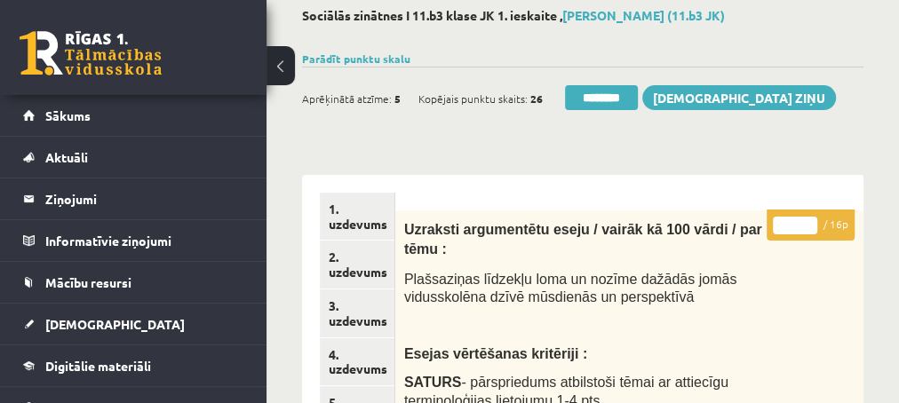
click at [809, 220] on input "**" at bounding box center [795, 226] width 44 height 18
type input "**"
click at [809, 220] on input "**" at bounding box center [795, 226] width 44 height 18
click at [356, 272] on link "2. uzdevums" at bounding box center [357, 265] width 75 height 48
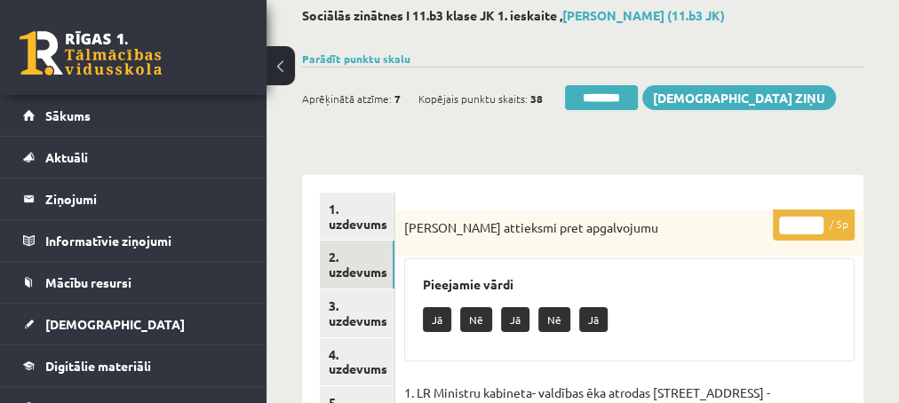
scroll to position [0, 0]
click at [611, 97] on input "********" at bounding box center [601, 97] width 73 height 25
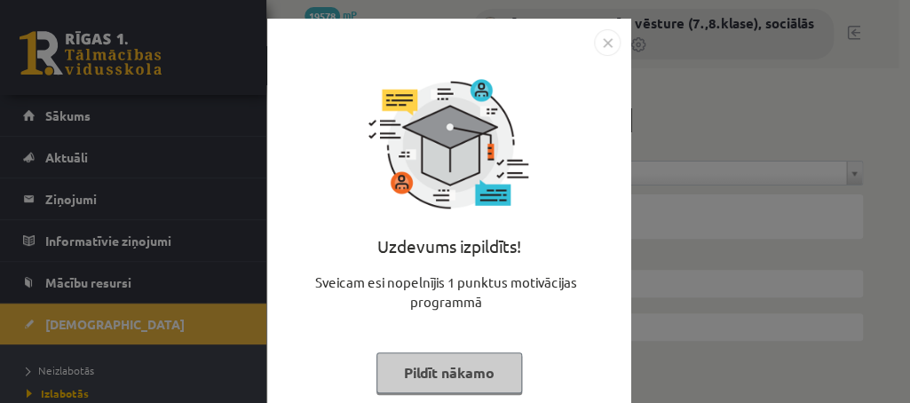
click at [403, 377] on button "Pildīt nākamo" at bounding box center [450, 373] width 146 height 41
